Goal: Task Accomplishment & Management: Manage account settings

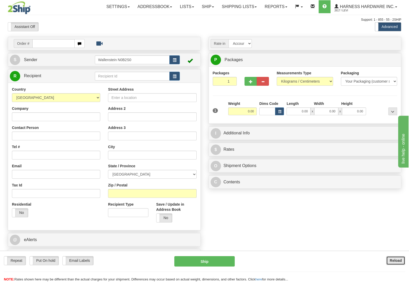
click at [390, 256] on button "Reload" at bounding box center [395, 260] width 19 height 9
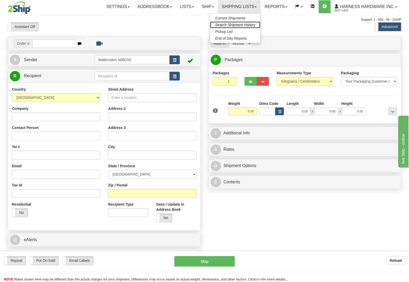
click at [224, 24] on span "Search Shipment History" at bounding box center [235, 25] width 40 height 4
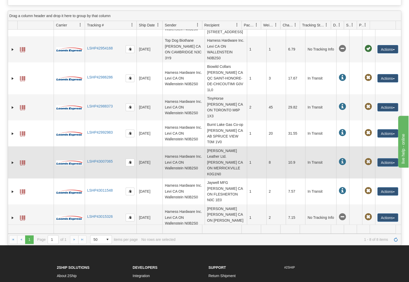
scroll to position [136, 0]
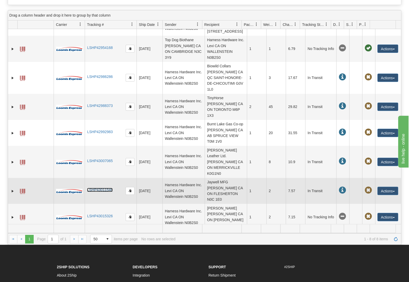
click at [95, 189] on link "LSHP43011548" at bounding box center [100, 190] width 26 height 4
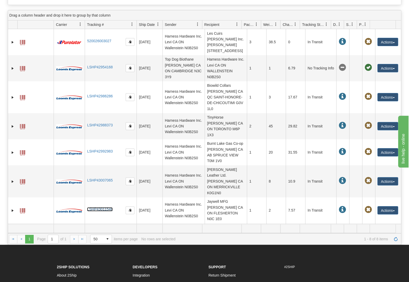
scroll to position [0, 0]
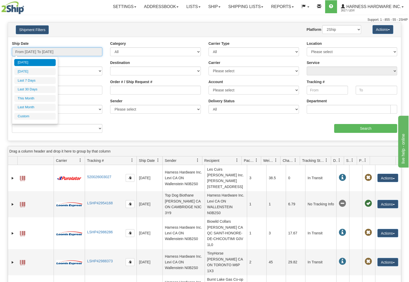
click at [37, 53] on input "From 08/26/2025 To 08/27/2025" at bounding box center [57, 51] width 90 height 9
click at [31, 80] on li "Last 7 Days" at bounding box center [34, 80] width 41 height 7
type input "From 08/21/2025 To 08/27/2025"
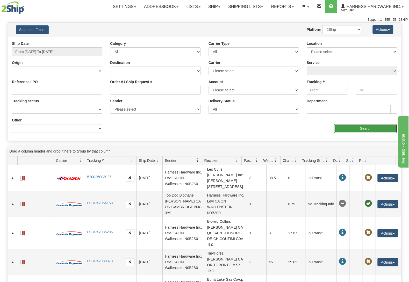
click at [350, 127] on input "Search" at bounding box center [365, 128] width 63 height 9
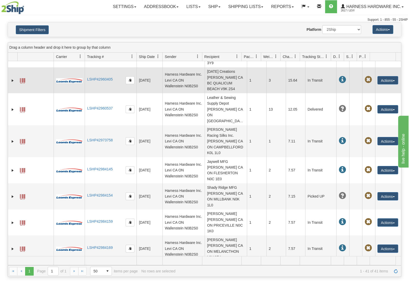
scroll to position [303, 0]
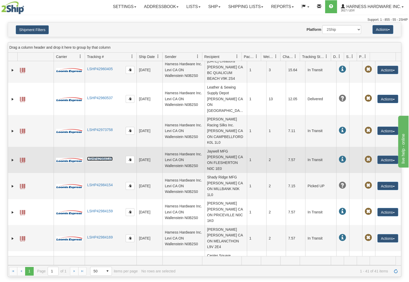
click at [97, 157] on link "LSHP42984145" at bounding box center [100, 159] width 26 height 4
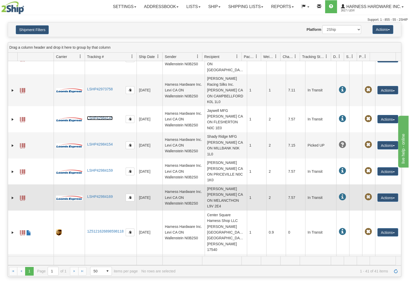
scroll to position [350, 0]
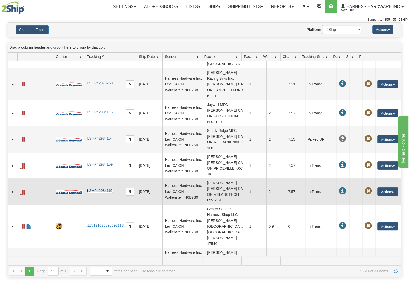
click at [96, 189] on link "LSHP42984169" at bounding box center [100, 191] width 26 height 4
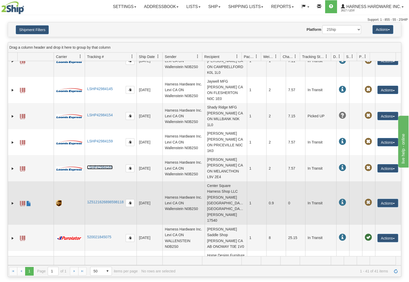
scroll to position [396, 0]
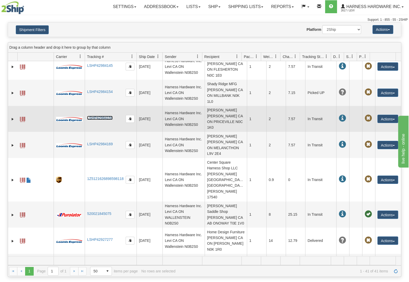
click at [105, 116] on link "LSHP42984159" at bounding box center [100, 118] width 26 height 4
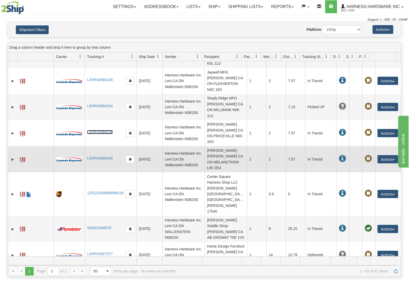
scroll to position [373, 0]
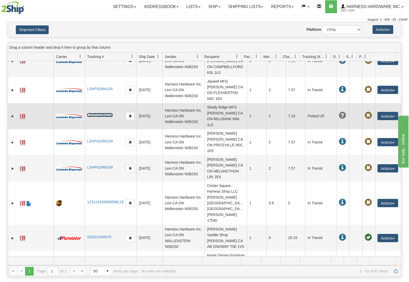
click at [111, 113] on link "LSHP42984154" at bounding box center [100, 115] width 26 height 4
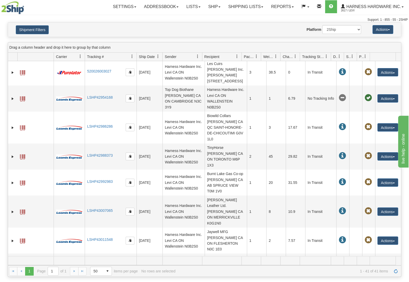
scroll to position [0, 0]
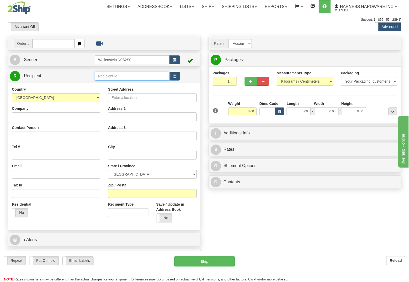
click at [134, 77] on input "text" at bounding box center [132, 76] width 75 height 9
type input "RNRC"
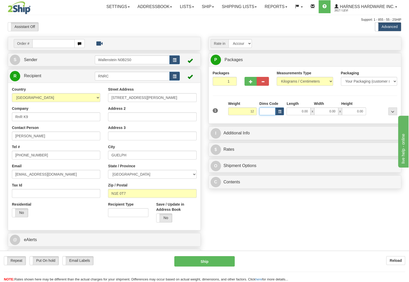
type input "12.00"
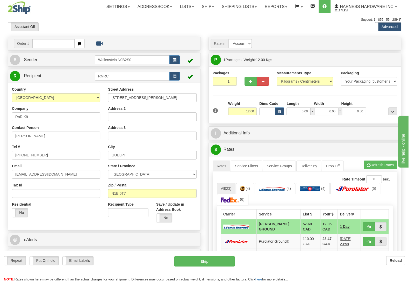
click at [174, 20] on div "Support: 1 - 855 - 55 - 2SHIP" at bounding box center [204, 20] width 393 height 4
click at [210, 263] on button "Ship" at bounding box center [204, 261] width 60 height 10
type input "DD"
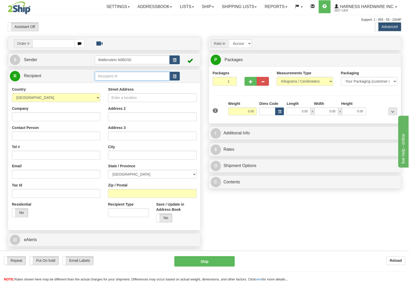
click at [127, 76] on input "text" at bounding box center [132, 76] width 75 height 9
type input "barle"
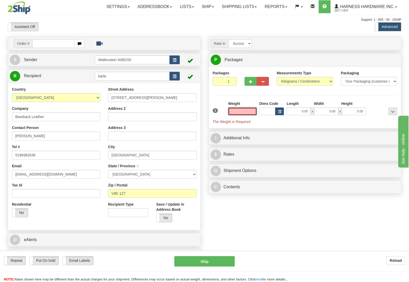
type input "SALT SPRING ISLAND"
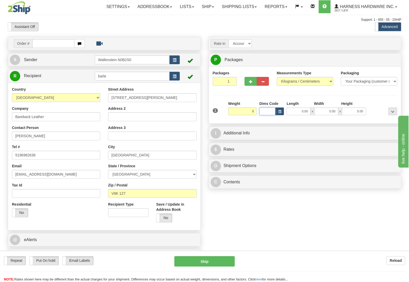
type input "6.00"
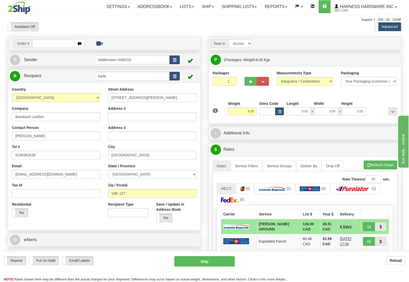
click at [33, 255] on div "Repeat Repeat Put On hold Put On hold Print Order Slip Print Order Slip Email L…" at bounding box center [204, 266] width 409 height 31
click at [33, 260] on span at bounding box center [29, 260] width 7 height 9
click at [237, 260] on div "Hold" at bounding box center [204, 261] width 68 height 10
click at [221, 260] on button "Hold" at bounding box center [204, 261] width 60 height 10
type input "DD"
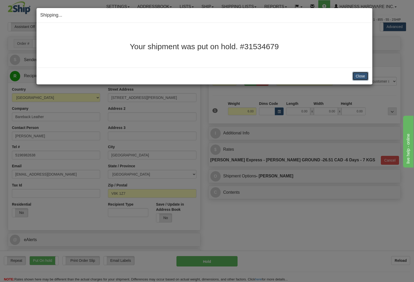
click at [365, 79] on button "Close" at bounding box center [361, 76] width 16 height 9
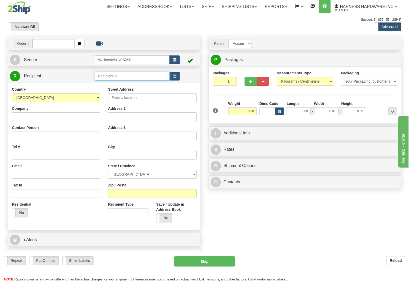
click at [114, 75] on input "text" at bounding box center [132, 76] width 75 height 9
type input "LESCD"
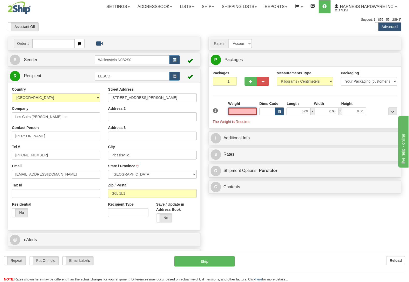
select select
type input "PLESSISVILLE"
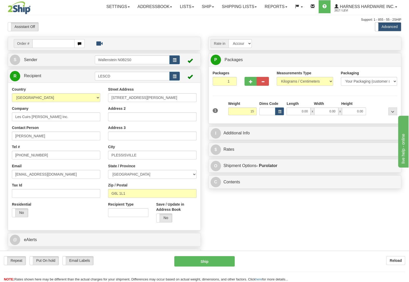
type input "15.00"
type input "202"
click at [250, 88] on div at bounding box center [257, 80] width 32 height 20
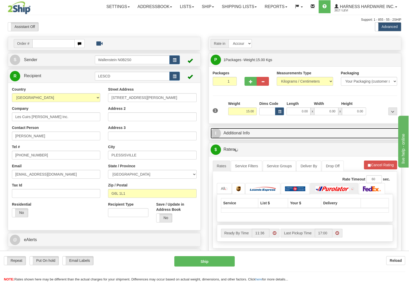
click at [234, 133] on link "I Additional Info" at bounding box center [305, 133] width 189 height 11
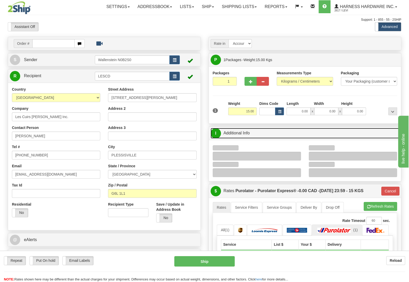
select select
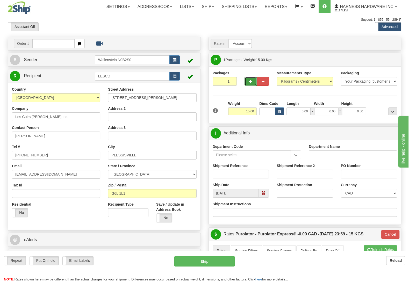
click at [250, 81] on span "button" at bounding box center [251, 81] width 4 height 3
radio input "true"
type input "2"
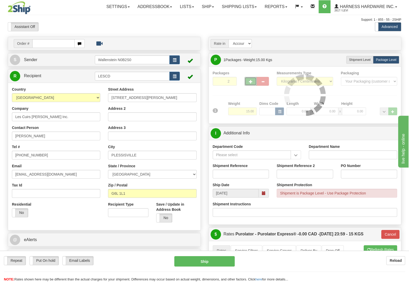
type input "202"
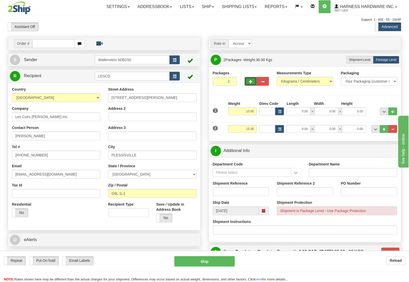
select select
click at [236, 193] on input "Shipment Reference" at bounding box center [241, 191] width 56 height 9
type input "1415"
click at [211, 260] on button "Ship" at bounding box center [204, 261] width 60 height 10
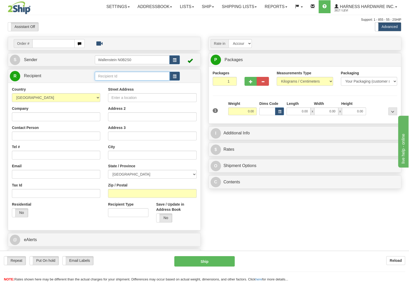
click at [135, 77] on input "text" at bounding box center [132, 76] width 75 height 9
type input "mars"
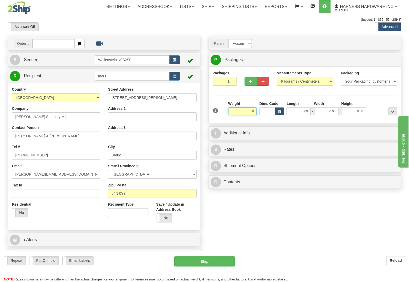
type input "6."
type input "BARRIE"
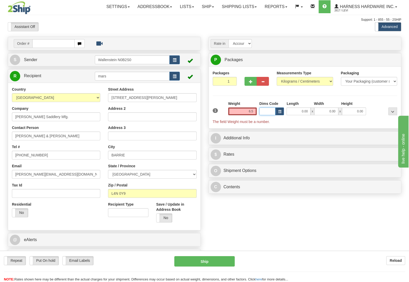
type input "6.50"
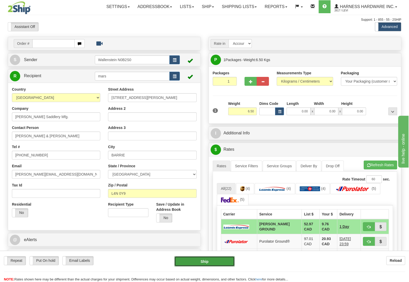
click at [204, 256] on button "Ship" at bounding box center [204, 261] width 60 height 10
type input "DD"
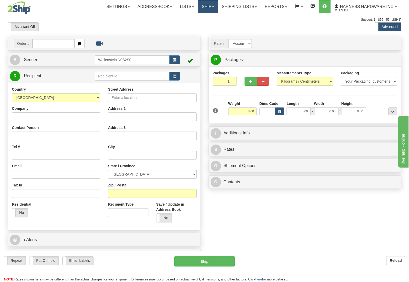
click at [206, 2] on link "Ship" at bounding box center [208, 6] width 20 height 13
click at [201, 22] on link "OnHold / Order Queue" at bounding box center [194, 24] width 47 height 7
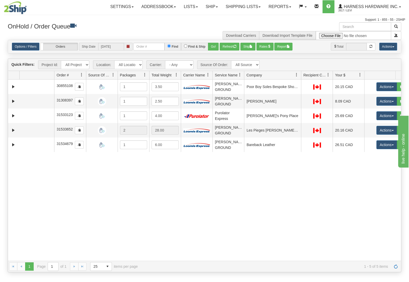
drag, startPoint x: 284, startPoint y: 75, endPoint x: 299, endPoint y: 76, distance: 15.3
click at [299, 76] on div "Id Location Request Id Reply Id Order # Source Of Order Packages Total Weight C…" at bounding box center [201, 75] width 387 height 8
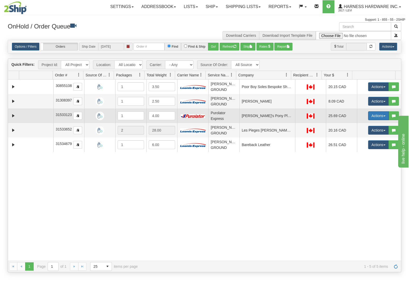
click at [372, 115] on button "Actions" at bounding box center [378, 115] width 21 height 9
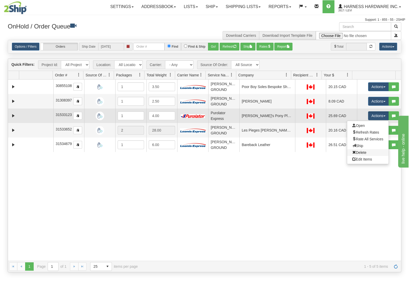
click at [360, 153] on link "Delete" at bounding box center [367, 152] width 41 height 7
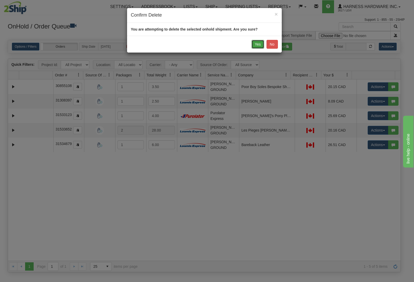
click at [260, 43] on button "Yes" at bounding box center [258, 44] width 13 height 9
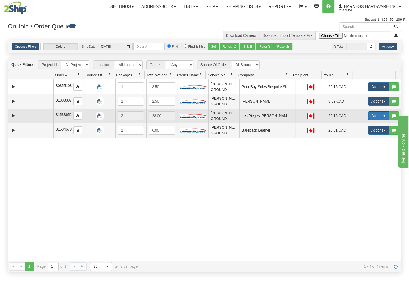
click at [373, 116] on button "Actions" at bounding box center [378, 115] width 21 height 9
click at [358, 128] on link "Open" at bounding box center [367, 125] width 41 height 7
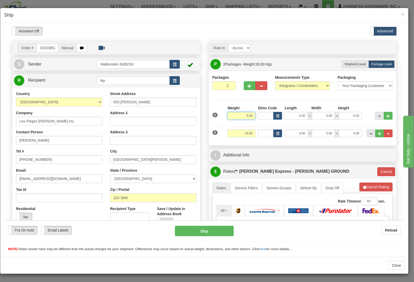
drag, startPoint x: 237, startPoint y: 114, endPoint x: 278, endPoint y: 117, distance: 41.8
click at [256, 117] on input "5.00" at bounding box center [242, 116] width 28 height 8
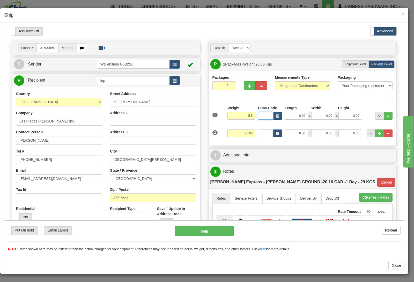
type input "5.50"
type input "DD"
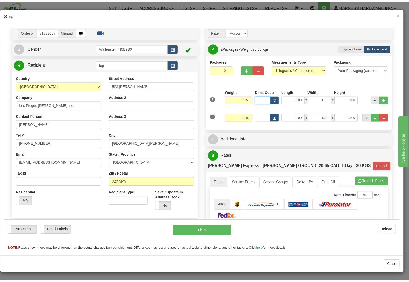
scroll to position [27, 0]
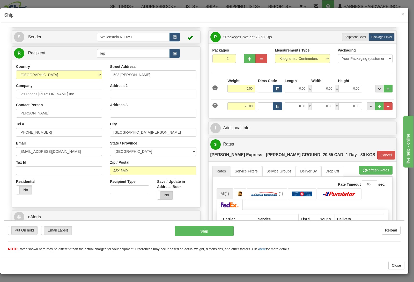
click at [167, 194] on label "No" at bounding box center [165, 195] width 16 height 9
click at [199, 230] on button "Ship" at bounding box center [204, 231] width 59 height 10
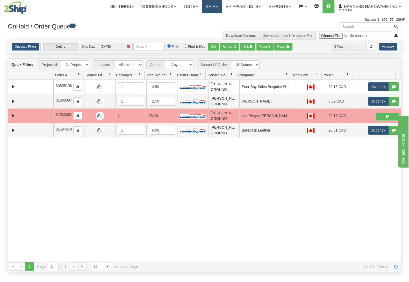
click at [211, 4] on link "Ship" at bounding box center [212, 6] width 20 height 13
click at [206, 17] on link "Ship Screen" at bounding box center [198, 18] width 47 height 7
